Goal: Task Accomplishment & Management: Manage account settings

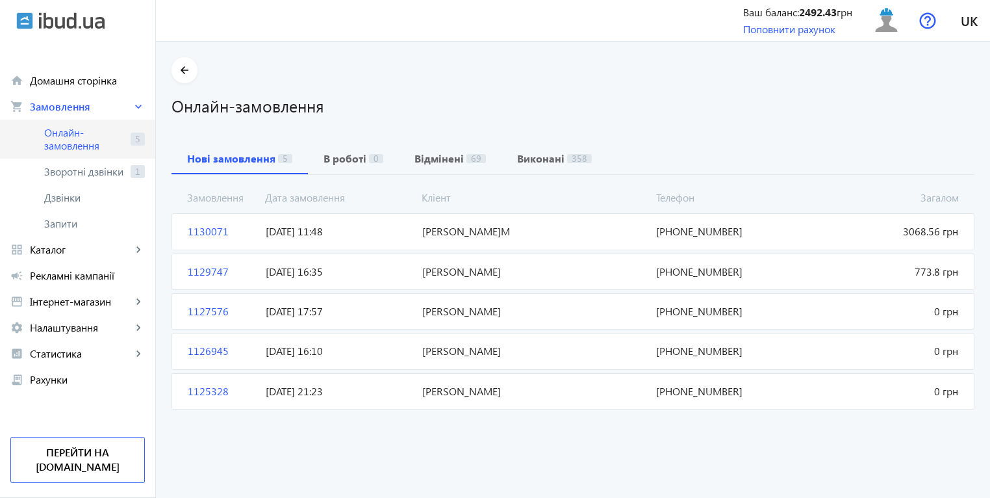
click at [68, 144] on span "Онлайн-замовлення" at bounding box center [84, 139] width 81 height 26
click at [78, 169] on span "Зворотні дзвінки" at bounding box center [84, 171] width 81 height 13
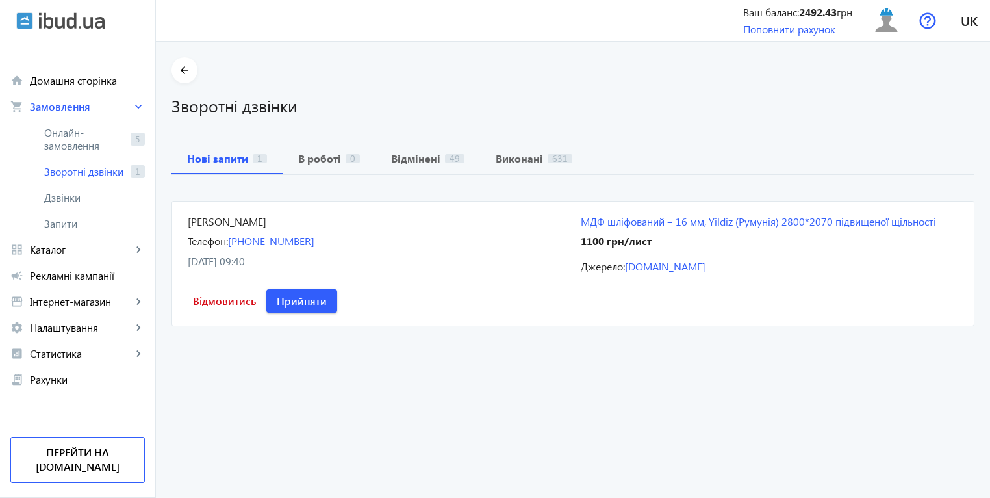
drag, startPoint x: 179, startPoint y: 214, endPoint x: 331, endPoint y: 271, distance: 162.1
click at [331, 271] on mat-card "[PERSON_NAME] Телефон: [PHONE_NUMBER] [DATE] 09:40 МДФ шліфований ‒ 16 мм, Yild…" at bounding box center [572, 263] width 803 height 125
copy div "[PERSON_NAME] Телефон: [PHONE_NUMBER] [DATE] 09:40"
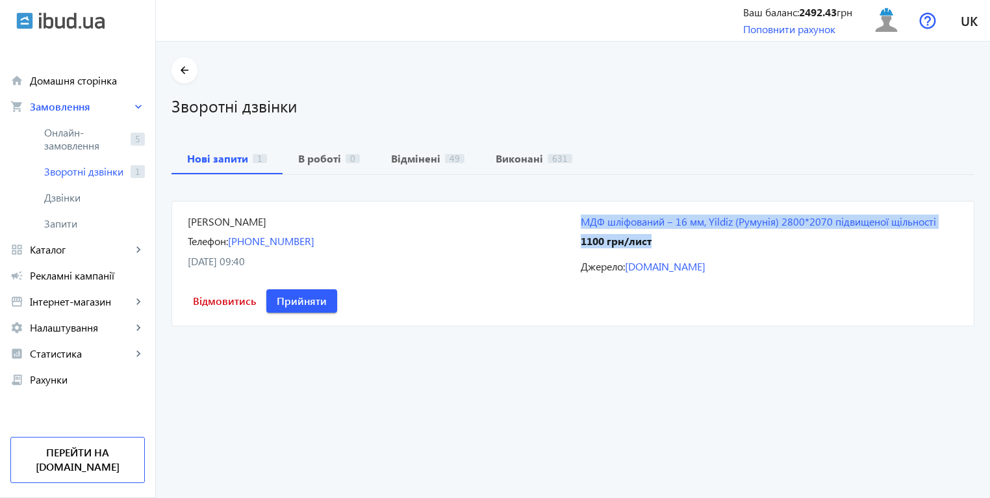
drag, startPoint x: 574, startPoint y: 214, endPoint x: 668, endPoint y: 244, distance: 98.4
click at [668, 244] on mat-card "[PERSON_NAME] Телефон: [PHONE_NUMBER] [DATE] 09:40 МДФ шліфований ‒ 16 мм, Yild…" at bounding box center [572, 263] width 803 height 125
click at [88, 251] on span "Каталог" at bounding box center [81, 249] width 102 height 13
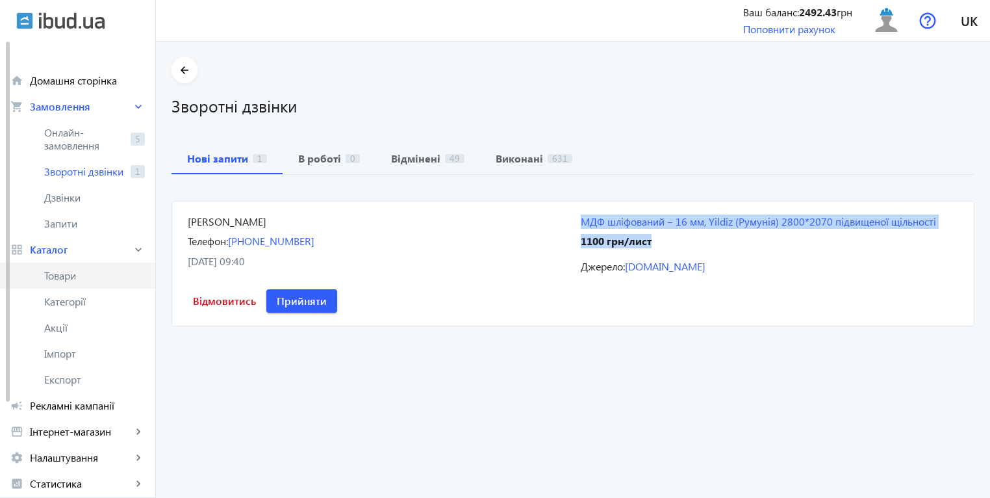
click at [73, 275] on span "Товари" at bounding box center [94, 275] width 101 height 13
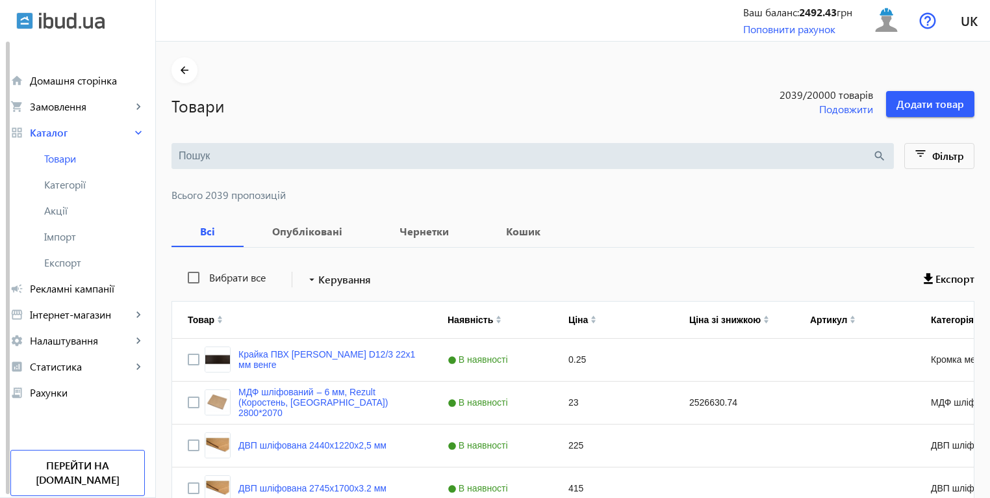
click at [625, 156] on input "search" at bounding box center [526, 156] width 694 height 14
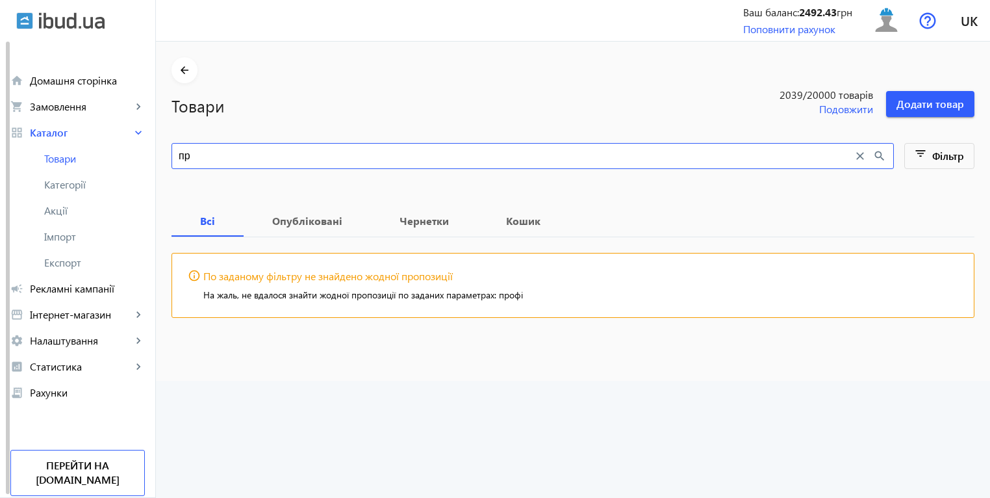
type input "п"
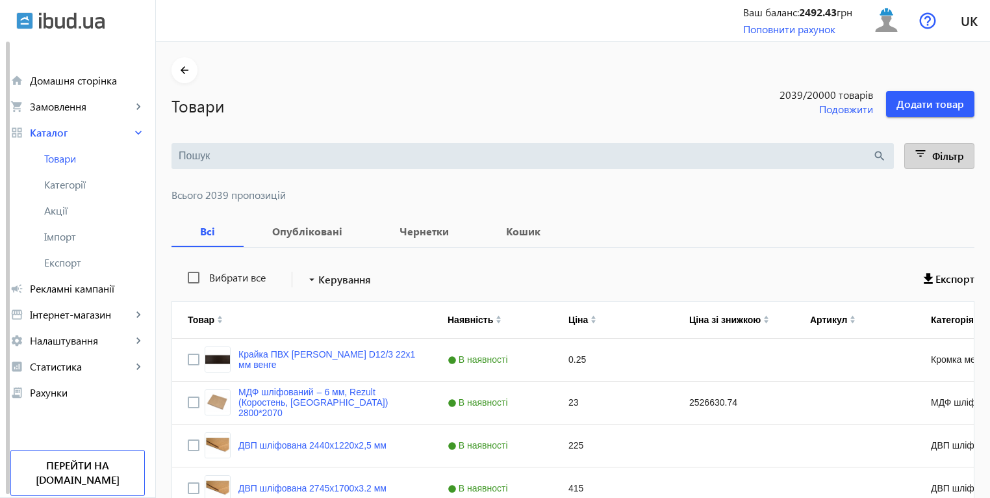
click at [946, 155] on span "Фільтр" at bounding box center [948, 156] width 32 height 14
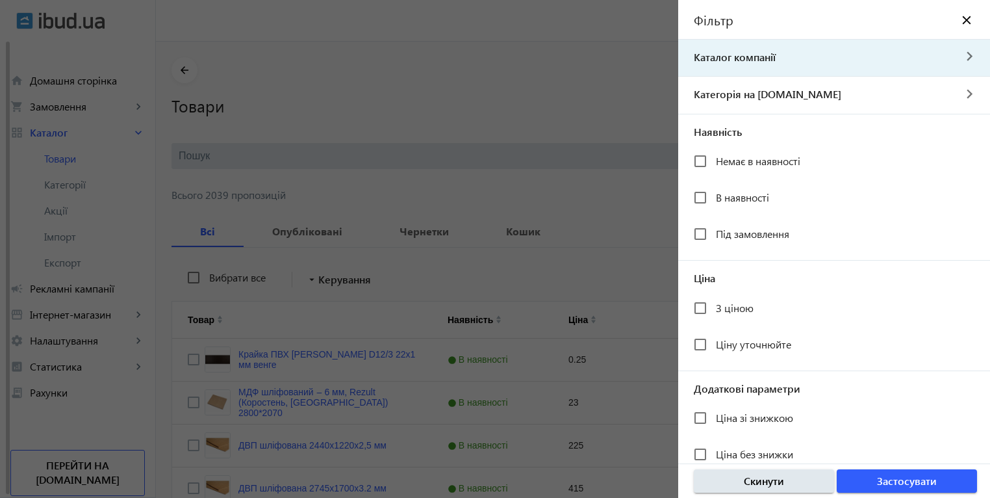
click at [958, 59] on mat-icon "navigate_next" at bounding box center [968, 56] width 31 height 13
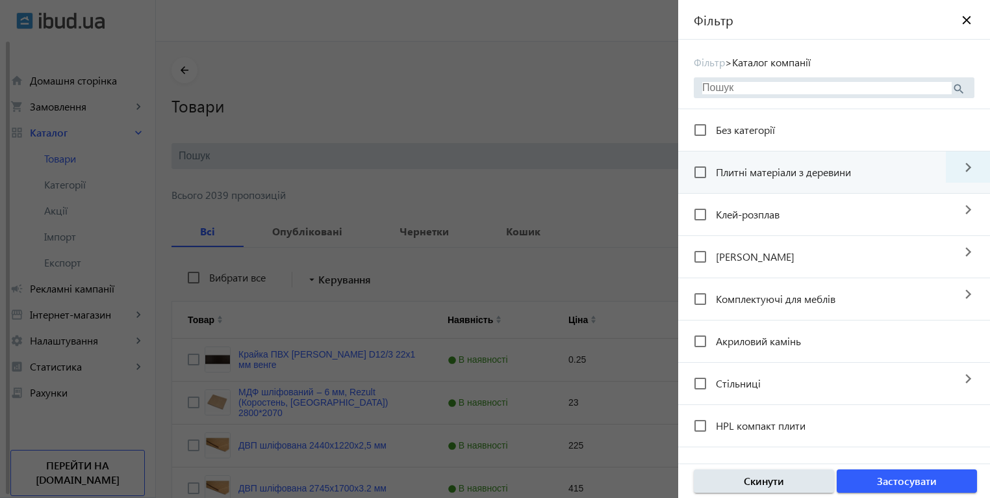
click at [963, 162] on mat-icon "navigate_next" at bounding box center [968, 166] width 44 height 31
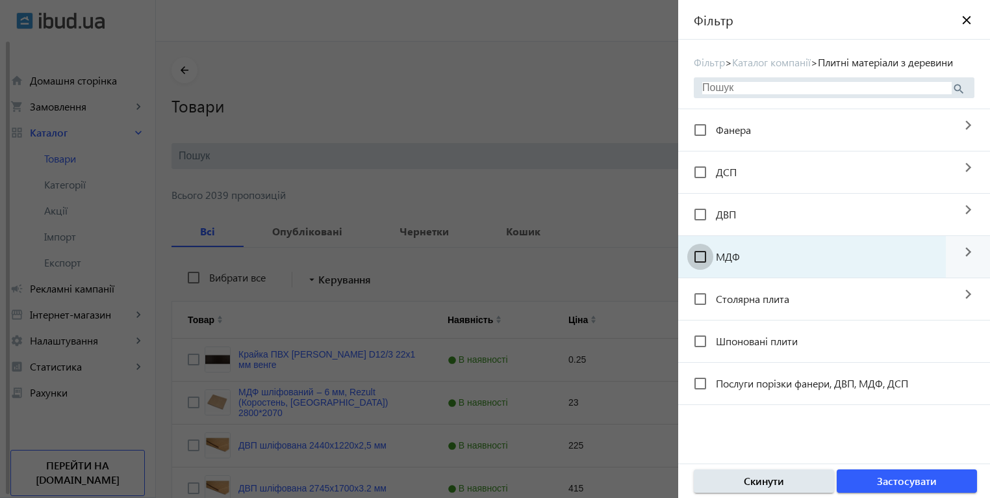
click at [700, 270] on input "МДФ" at bounding box center [700, 257] width 26 height 26
click at [706, 270] on input "МДФ" at bounding box center [700, 257] width 26 height 26
checkbox input "false"
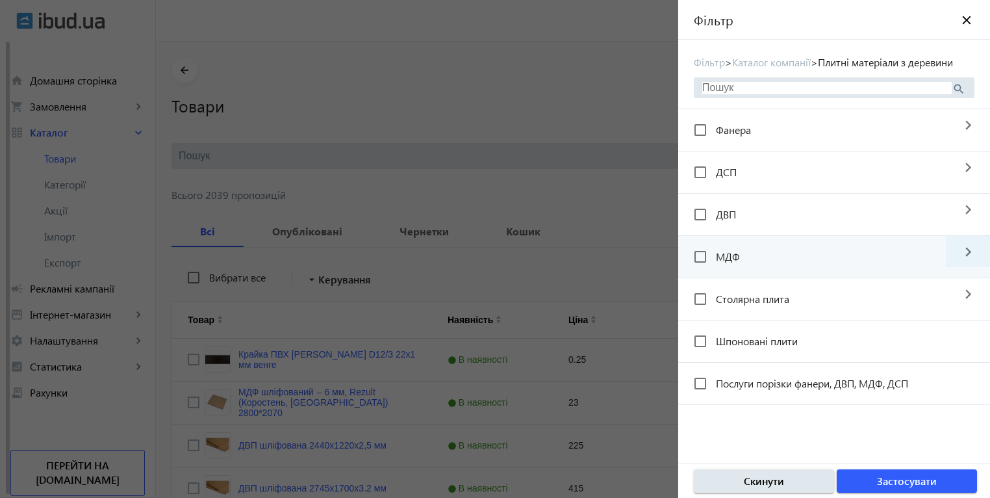
click at [963, 266] on mat-icon "navigate_next" at bounding box center [968, 251] width 44 height 31
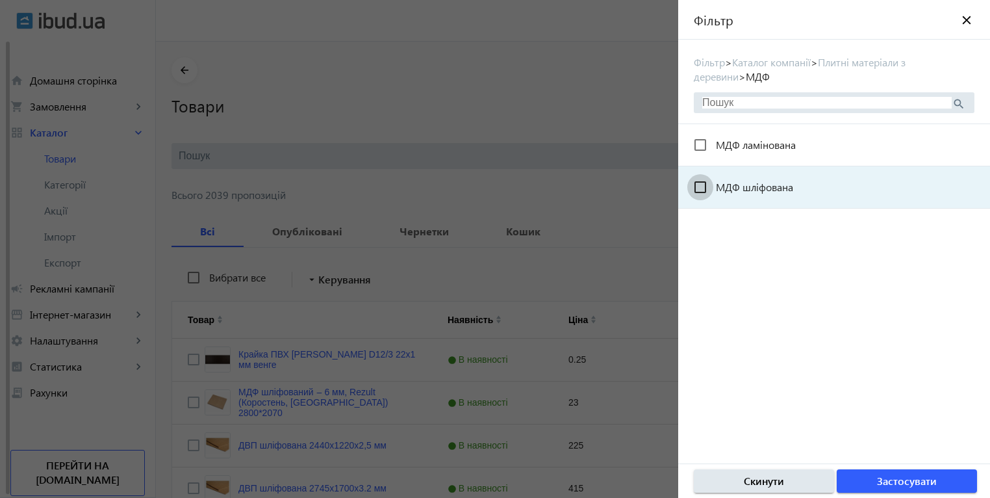
click at [698, 191] on input "МДФ шліфована" at bounding box center [700, 187] width 26 height 26
checkbox input "true"
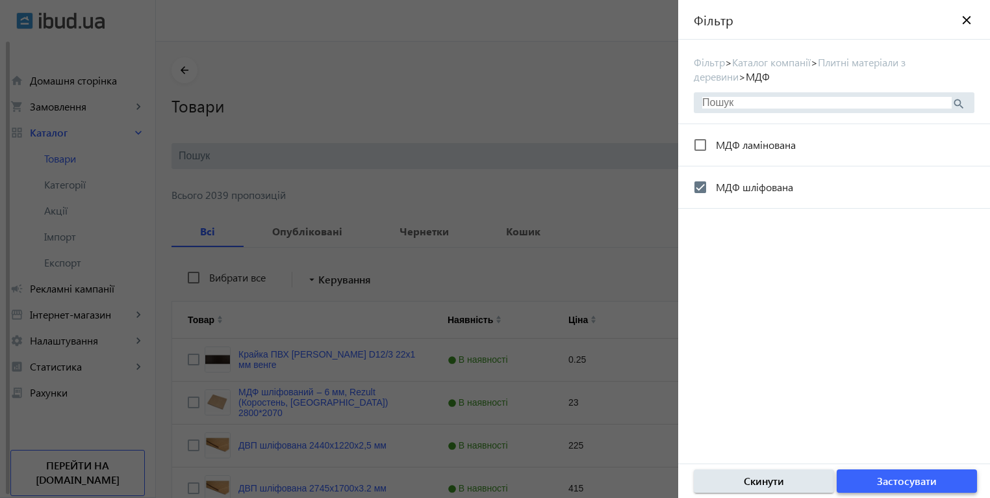
click at [888, 478] on span "Застосувати" at bounding box center [907, 480] width 60 height 14
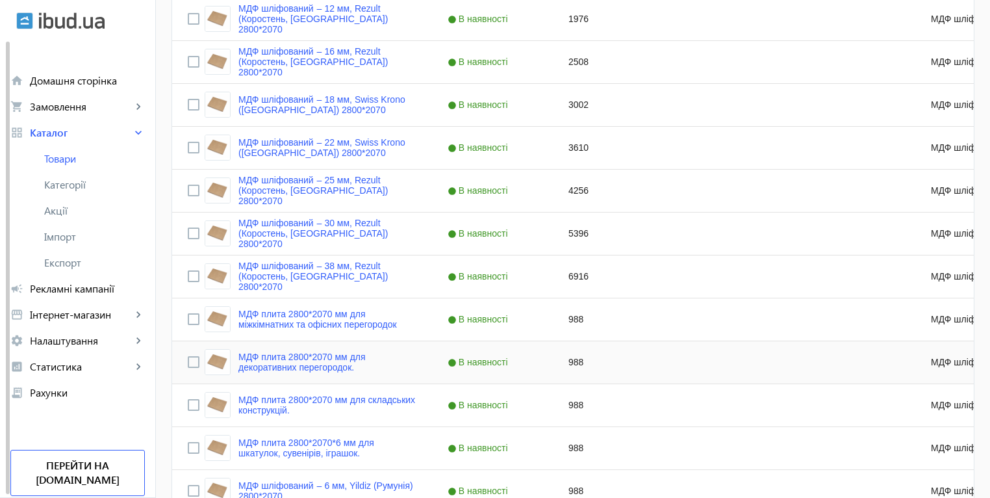
scroll to position [1234, 0]
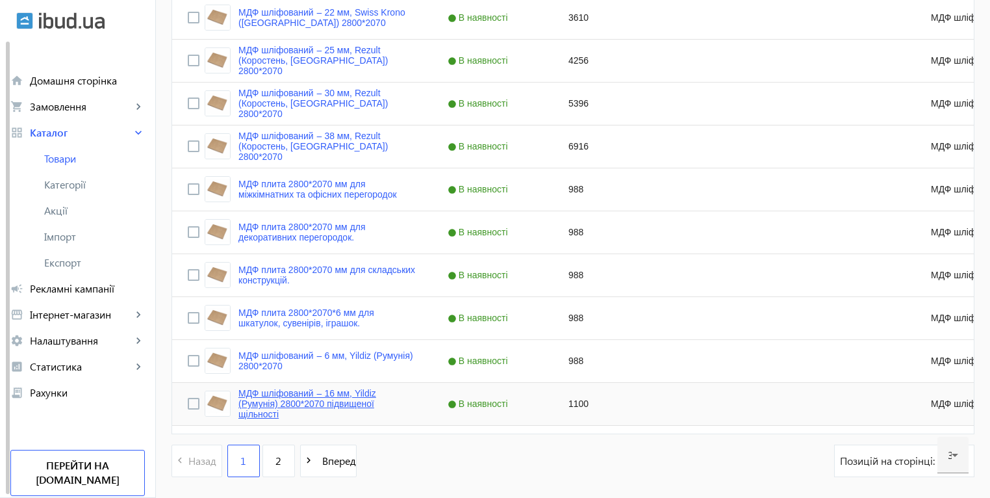
click at [321, 394] on link "МДФ шліфований ‒ 16 мм, Yildiz (Румунія) 2800*2070 підвищеної щільності" at bounding box center [327, 403] width 178 height 31
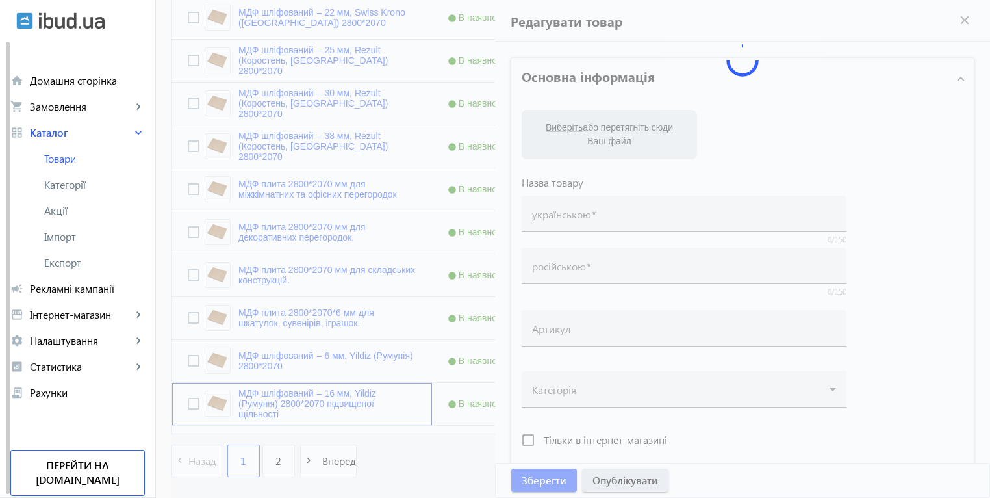
type input "МДФ шліфований ‒ 16 мм, Yildiz (Румунія) 2800*2070 підвищеної щільності"
type input "МДФ шлифованный ‒ 16 мм, Yildiz (Румыния) 2800*2070 повышенной плотности"
type input "1100"
type input "1"
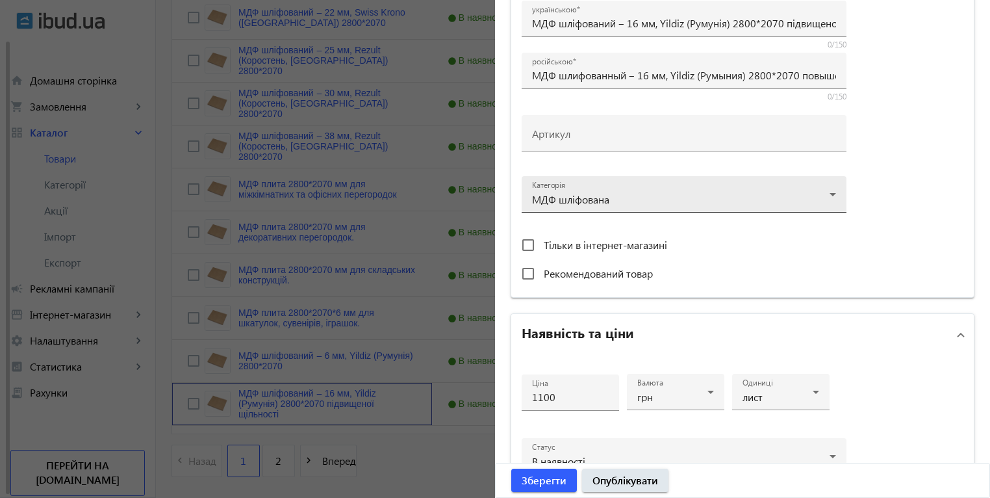
scroll to position [504, 0]
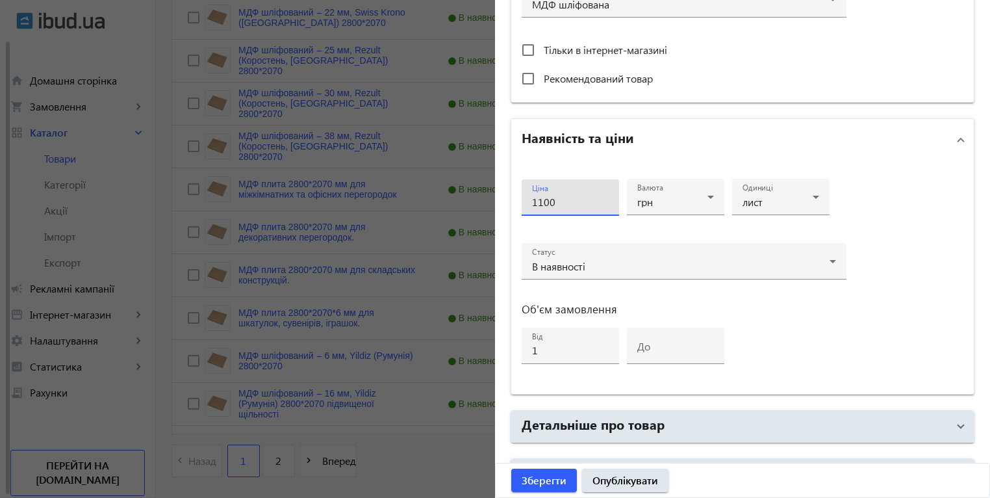
click at [527, 205] on div "Ціна 1100" at bounding box center [570, 197] width 97 height 36
type input "2500"
click at [545, 477] on span "Зберегти" at bounding box center [544, 480] width 45 height 14
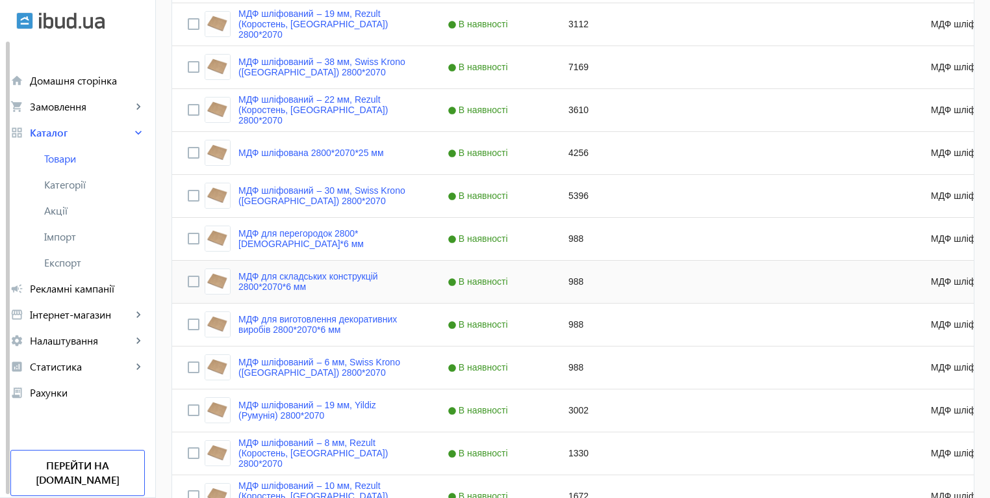
scroll to position [455, 0]
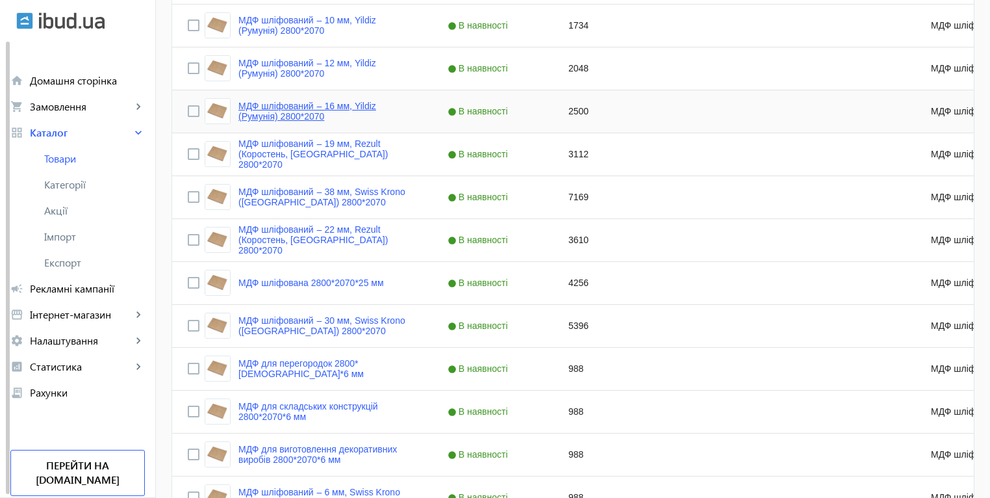
click at [311, 110] on link "МДФ шліфований ‒ 16 мм, Yildiz (Румунія) 2800*2070" at bounding box center [327, 111] width 178 height 21
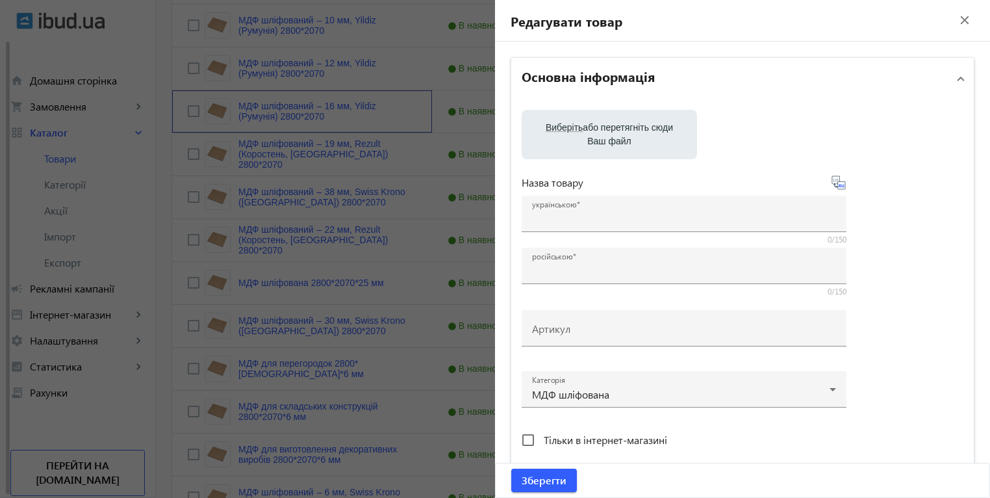
type input "МДФ шліфований ‒ 16 мм, Yildiz (Румунія) 2800*2070"
type input "МДФ шлифованный ‒ 16 мм, Yildiz ([GEOGRAPHIC_DATA]) 2800*2070"
type input "2500"
type input "1"
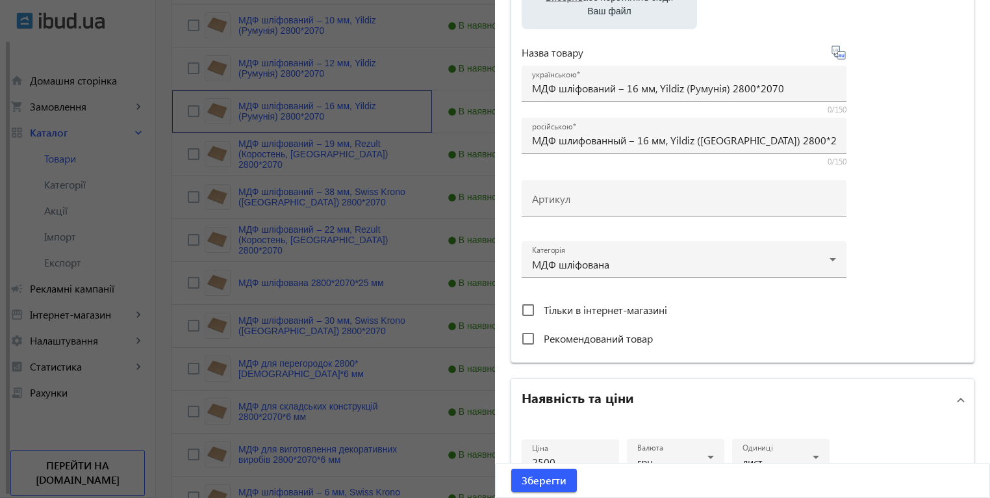
scroll to position [439, 0]
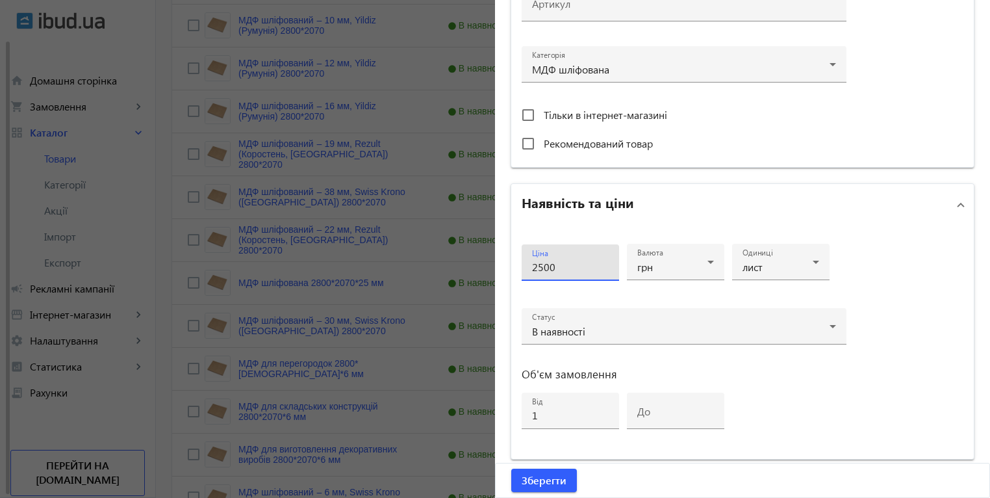
drag, startPoint x: 542, startPoint y: 268, endPoint x: 533, endPoint y: 268, distance: 9.7
click at [533, 268] on input "2500" at bounding box center [570, 267] width 77 height 14
type input "2450"
click at [535, 477] on span "Зберегти" at bounding box center [544, 480] width 45 height 14
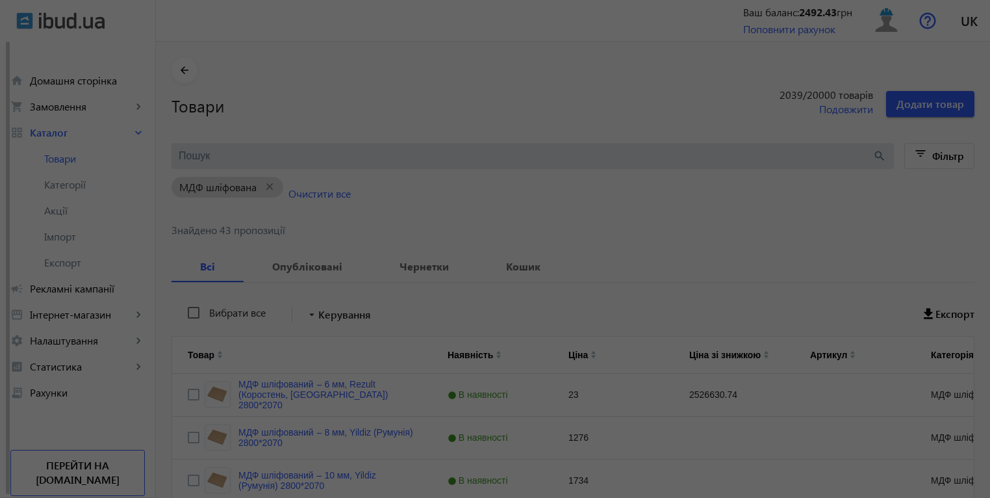
scroll to position [0, 0]
